Goal: Information Seeking & Learning: Learn about a topic

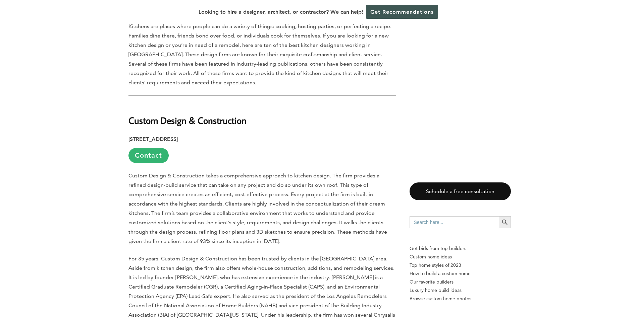
scroll to position [435, 0]
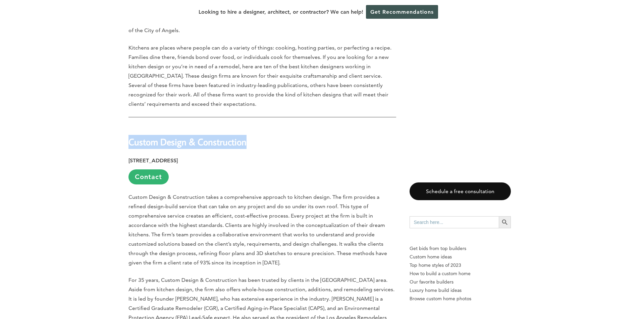
drag, startPoint x: 251, startPoint y: 120, endPoint x: 116, endPoint y: 117, distance: 135.8
copy strong "Custom Design & Construction"
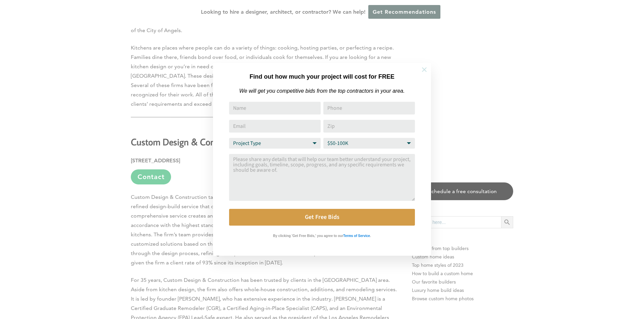
click at [424, 70] on icon at bounding box center [424, 69] width 5 height 5
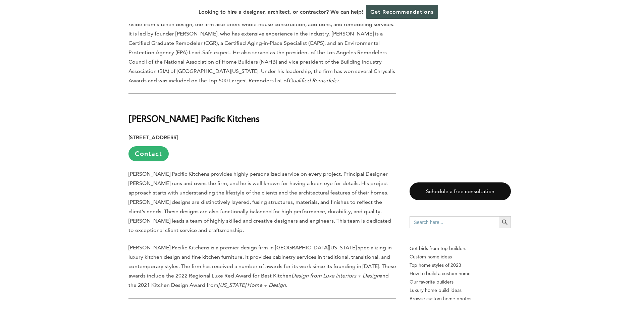
scroll to position [737, 0]
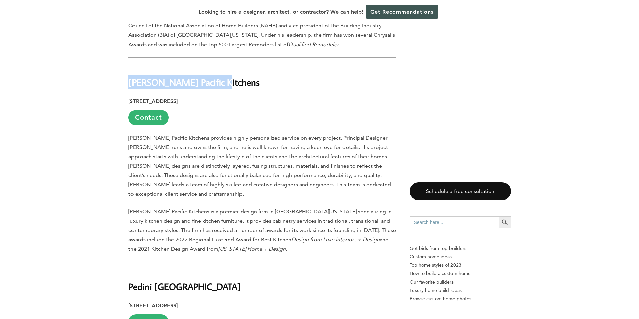
drag, startPoint x: 221, startPoint y: 60, endPoint x: 129, endPoint y: 60, distance: 92.5
click at [129, 66] on h2 "[PERSON_NAME] Pacific Kitchens" at bounding box center [261, 77] width 267 height 23
copy strong "[PERSON_NAME] Pacific Kitchens"
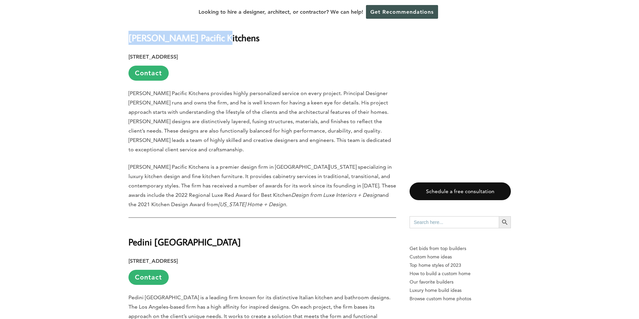
scroll to position [871, 0]
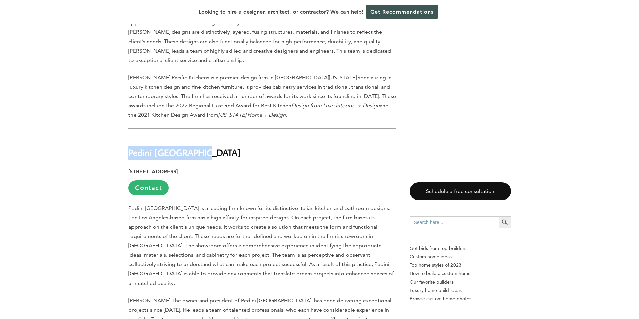
drag, startPoint x: 201, startPoint y: 128, endPoint x: 129, endPoint y: 128, distance: 71.7
click at [129, 137] on h2 "Pedini [GEOGRAPHIC_DATA]" at bounding box center [261, 148] width 267 height 23
copy strong "Pedini [GEOGRAPHIC_DATA]"
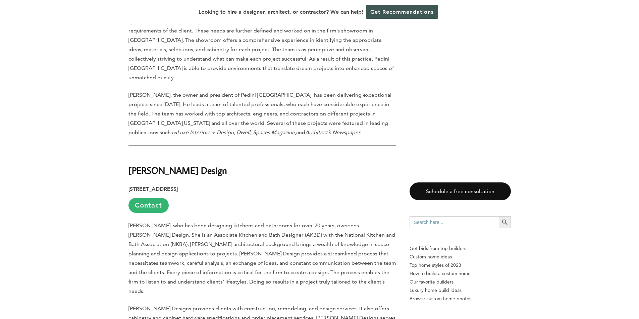
scroll to position [1106, 0]
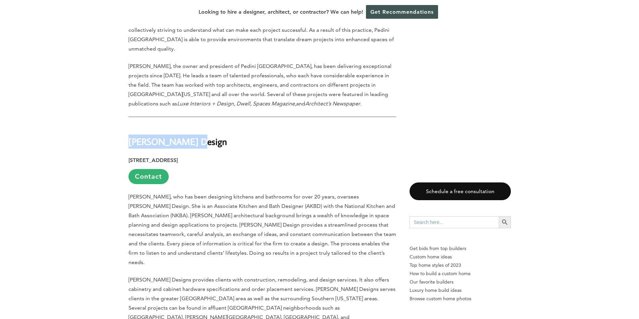
drag, startPoint x: 128, startPoint y: 108, endPoint x: 187, endPoint y: 111, distance: 59.1
copy strong "[PERSON_NAME] Design"
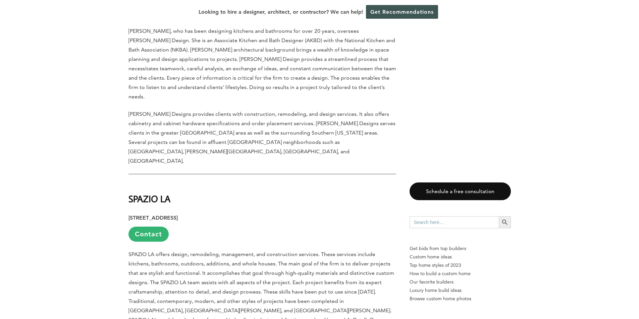
scroll to position [1273, 0]
drag, startPoint x: 176, startPoint y: 135, endPoint x: 128, endPoint y: 138, distance: 48.4
copy strong "SPAZIO LA"
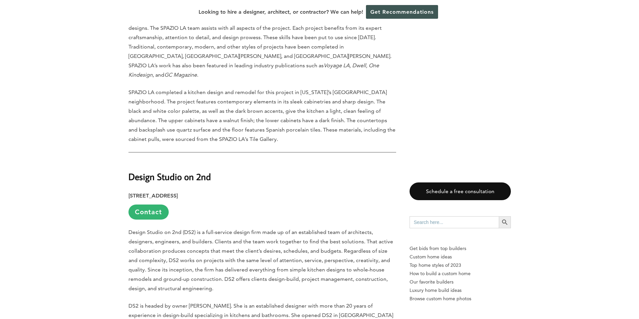
scroll to position [1542, 0]
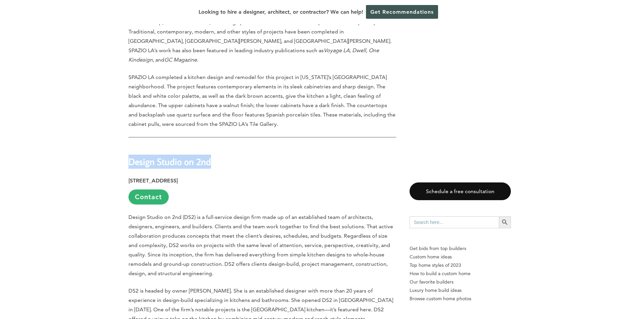
drag, startPoint x: 219, startPoint y: 89, endPoint x: 120, endPoint y: 90, distance: 98.9
click at [120, 90] on div "Last updated on [DATE] 04:20 pm [GEOGRAPHIC_DATA] is the largest city in [US_ST…" at bounding box center [320, 157] width 404 height 2618
copy strong "Design Studio on 2nd"
